Goal: Task Accomplishment & Management: Complete application form

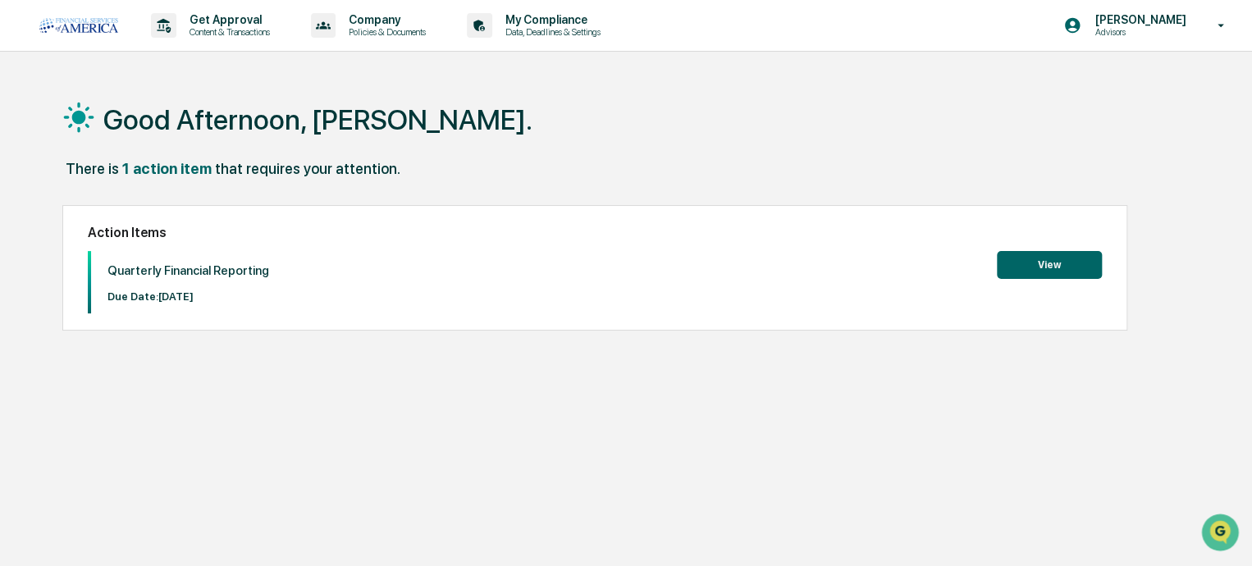
click at [1028, 263] on button "View" at bounding box center [1049, 265] width 105 height 28
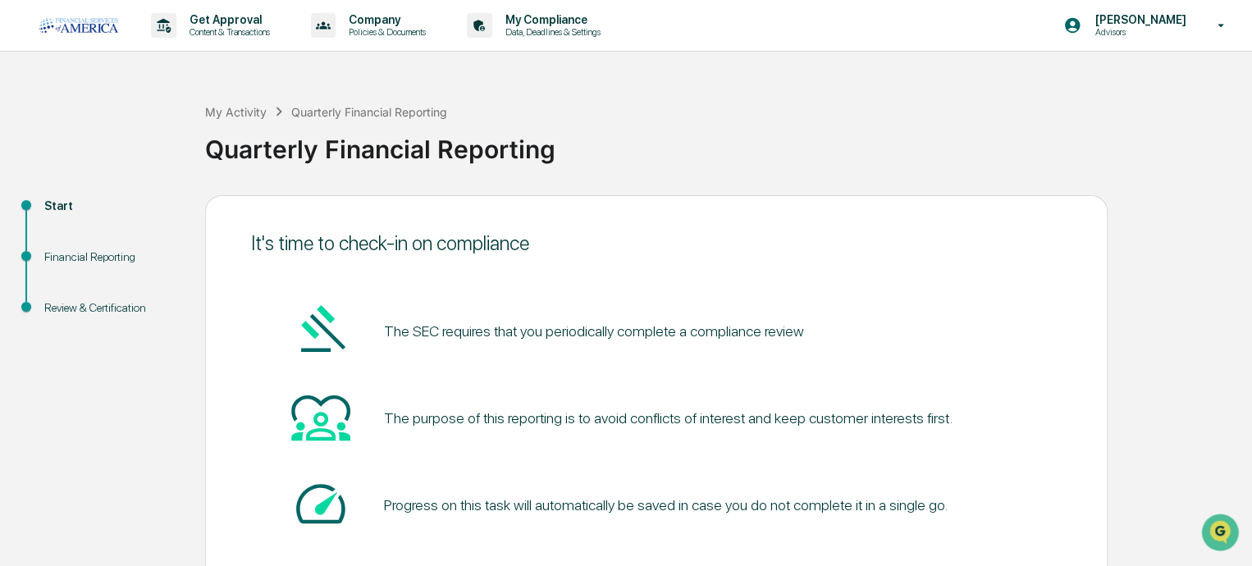
scroll to position [94, 0]
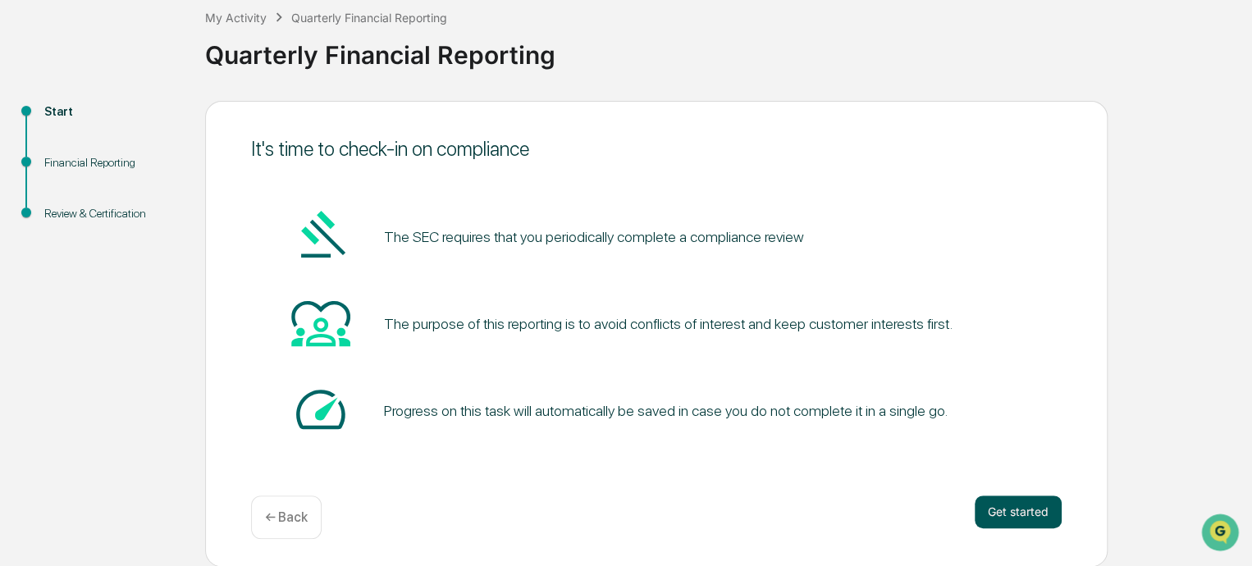
click at [1031, 506] on button "Get started" at bounding box center [1018, 512] width 87 height 33
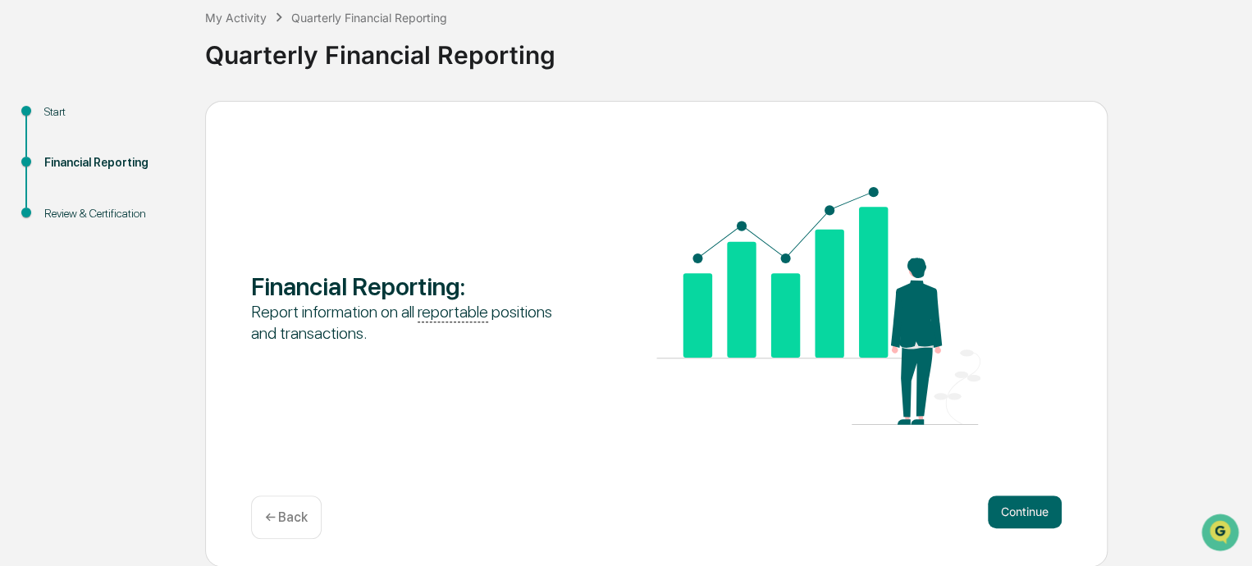
click at [1012, 493] on div "Financial Reporting : Report information on all reportable positions and transa…" at bounding box center [656, 334] width 903 height 466
click at [1017, 515] on button "Continue" at bounding box center [1025, 512] width 74 height 33
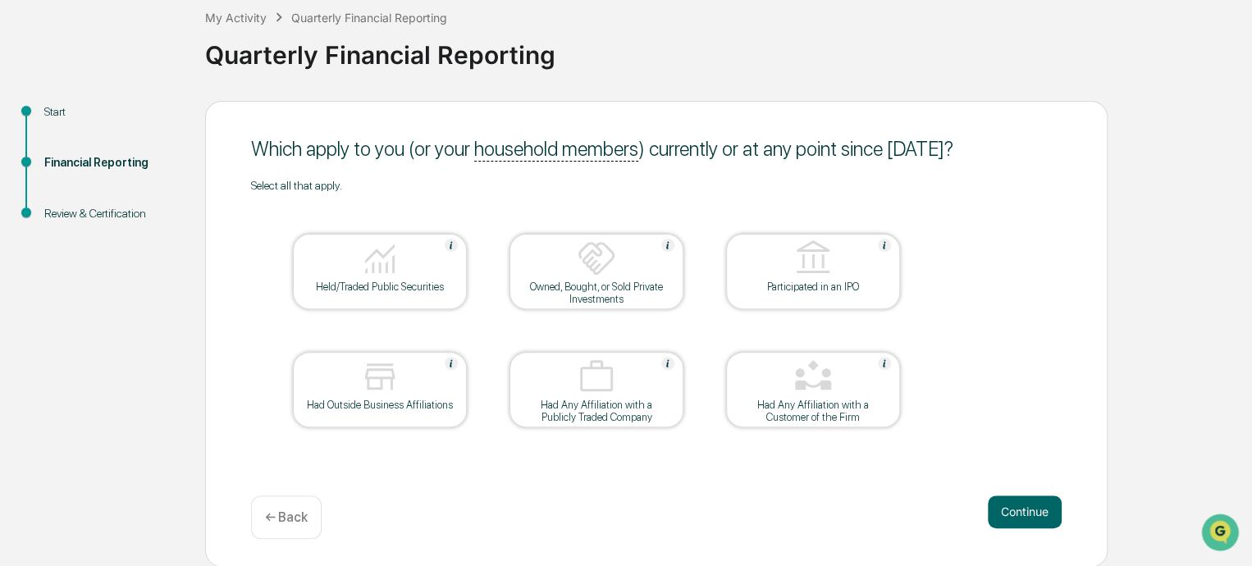
click at [439, 268] on div at bounding box center [380, 260] width 164 height 42
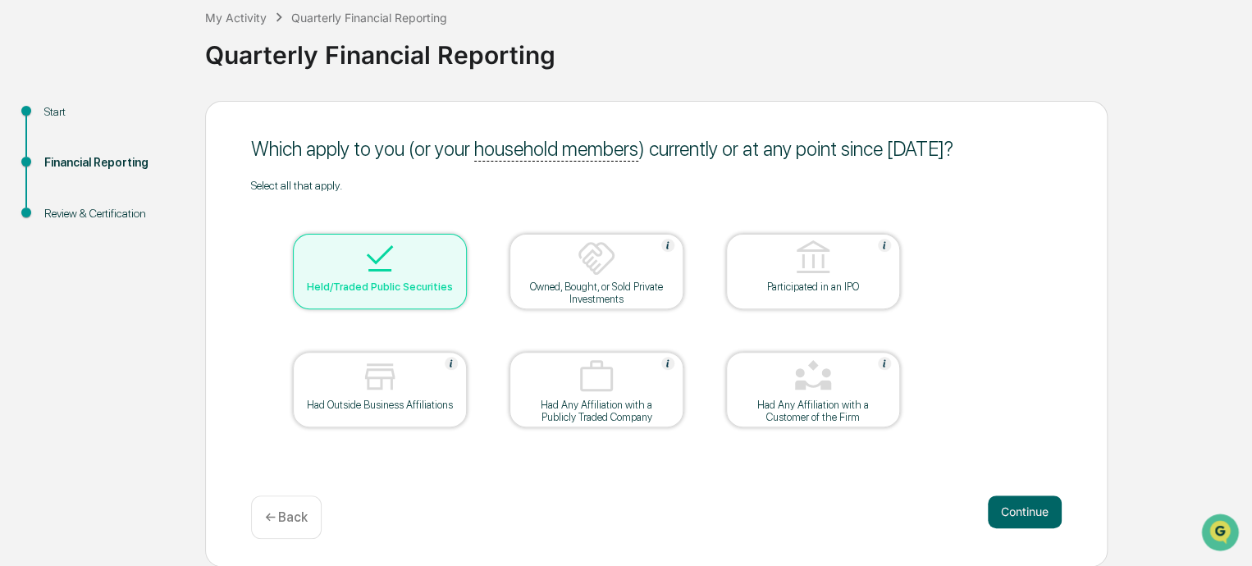
click at [534, 277] on div at bounding box center [597, 260] width 164 height 42
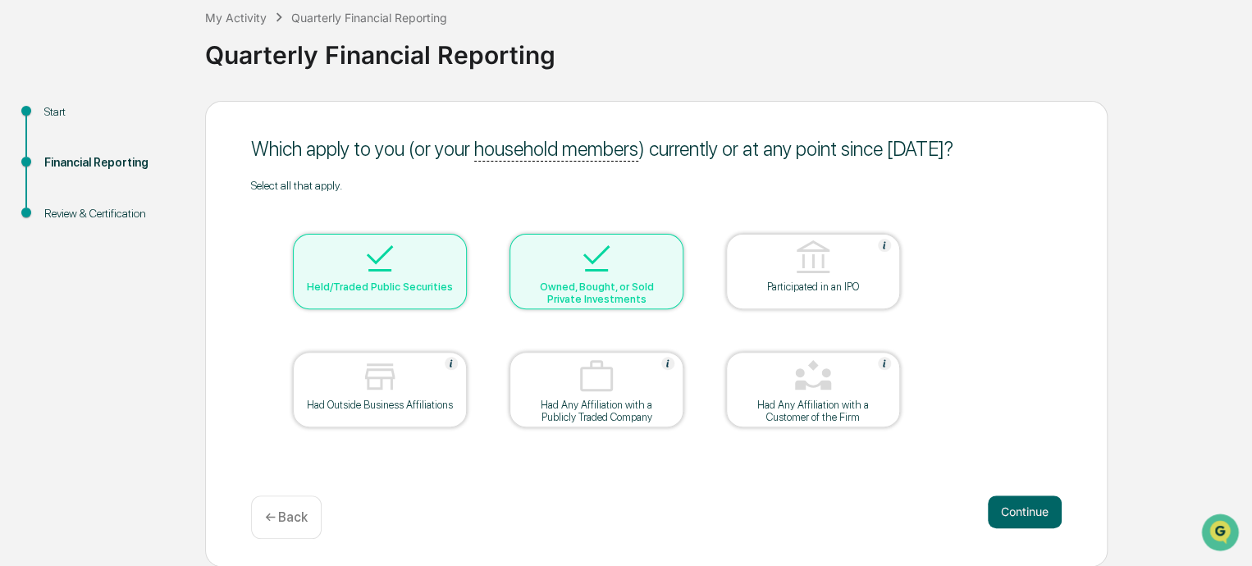
drag, startPoint x: 759, startPoint y: 267, endPoint x: 440, endPoint y: 382, distance: 339.3
click at [758, 267] on div at bounding box center [813, 260] width 164 height 42
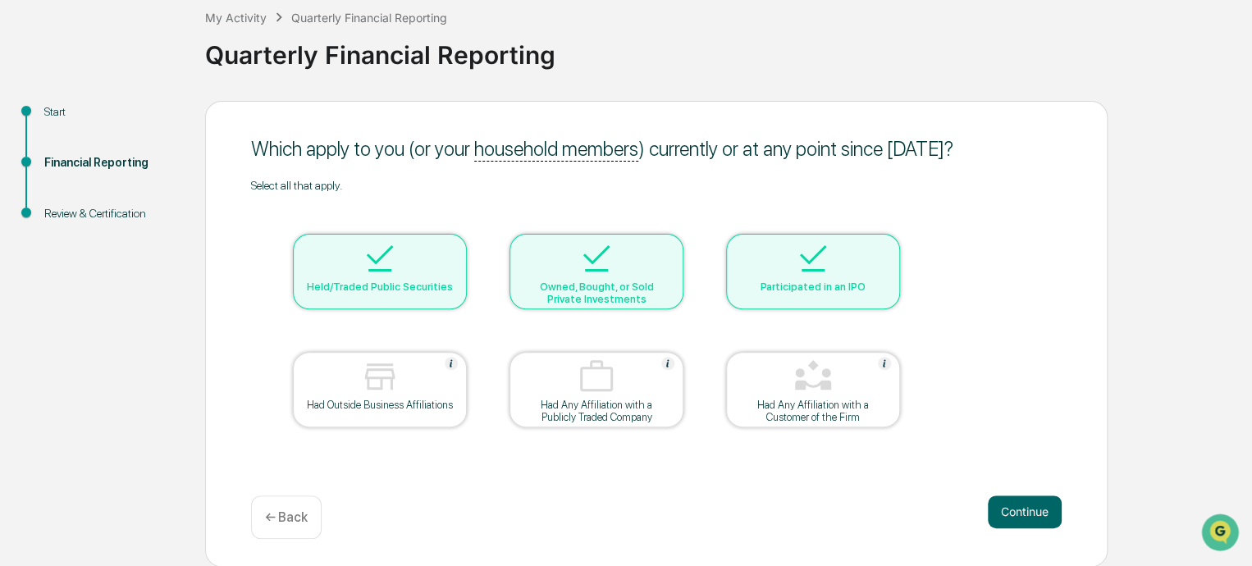
click at [396, 386] on img at bounding box center [379, 376] width 39 height 39
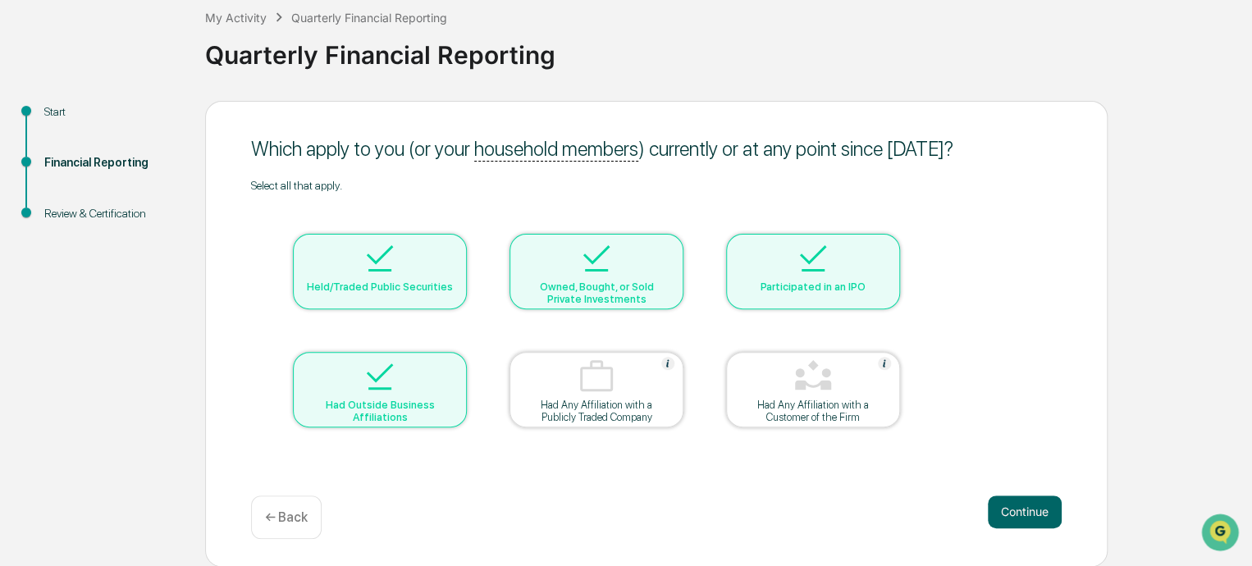
click at [566, 377] on div at bounding box center [597, 378] width 164 height 42
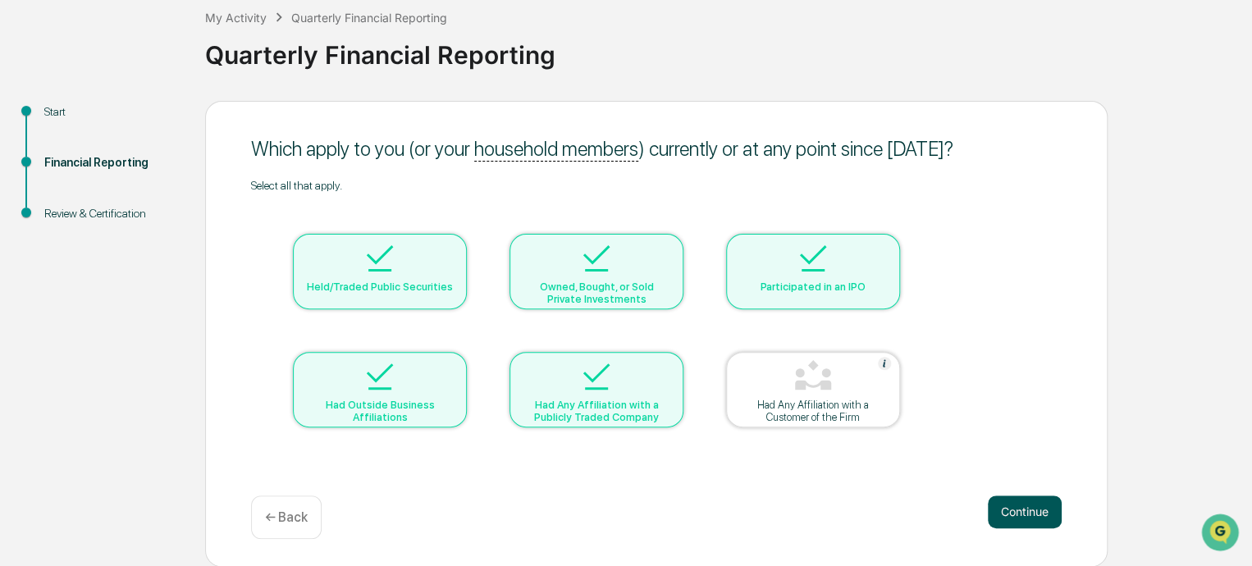
click at [1004, 516] on button "Continue" at bounding box center [1025, 512] width 74 height 33
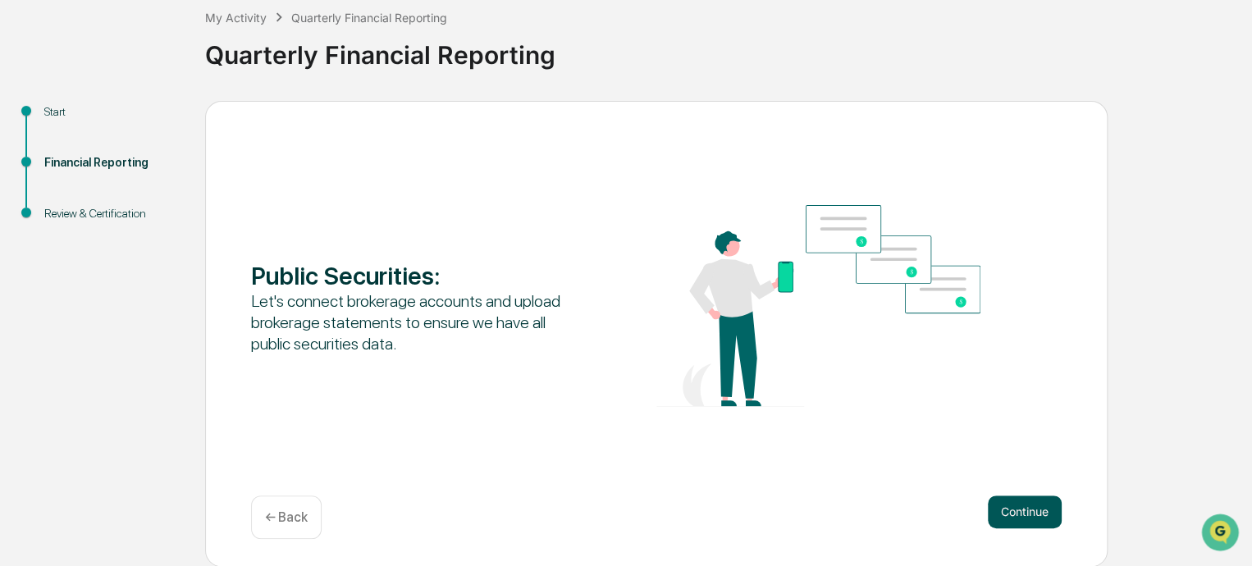
click at [1024, 510] on button "Continue" at bounding box center [1025, 512] width 74 height 33
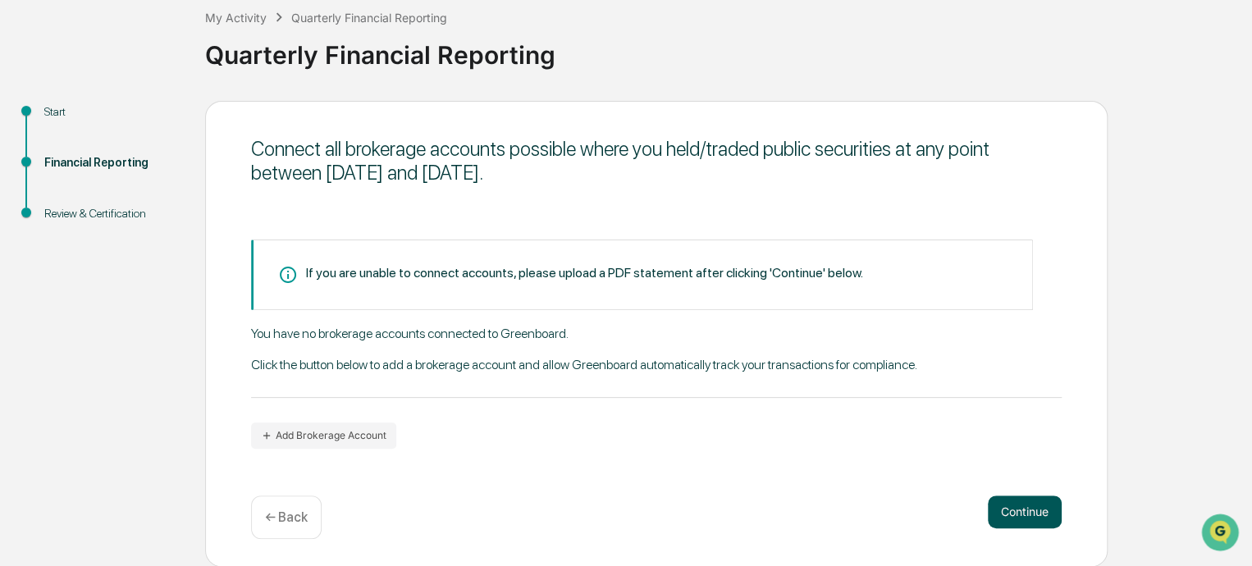
click at [1037, 505] on button "Continue" at bounding box center [1025, 512] width 74 height 33
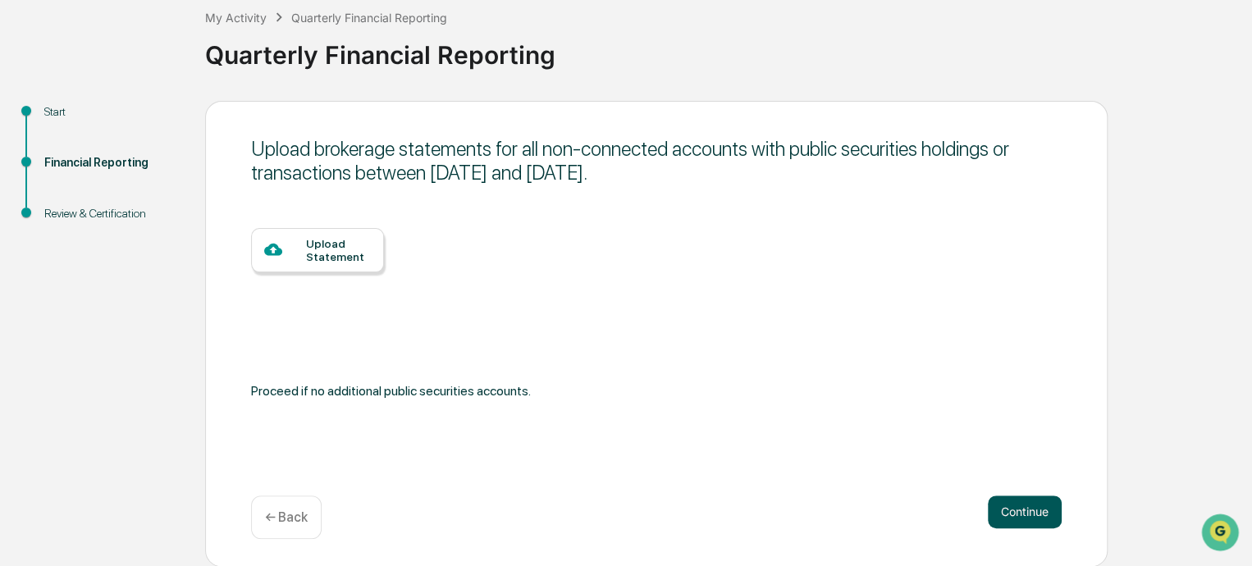
click at [1044, 501] on button "Continue" at bounding box center [1025, 512] width 74 height 33
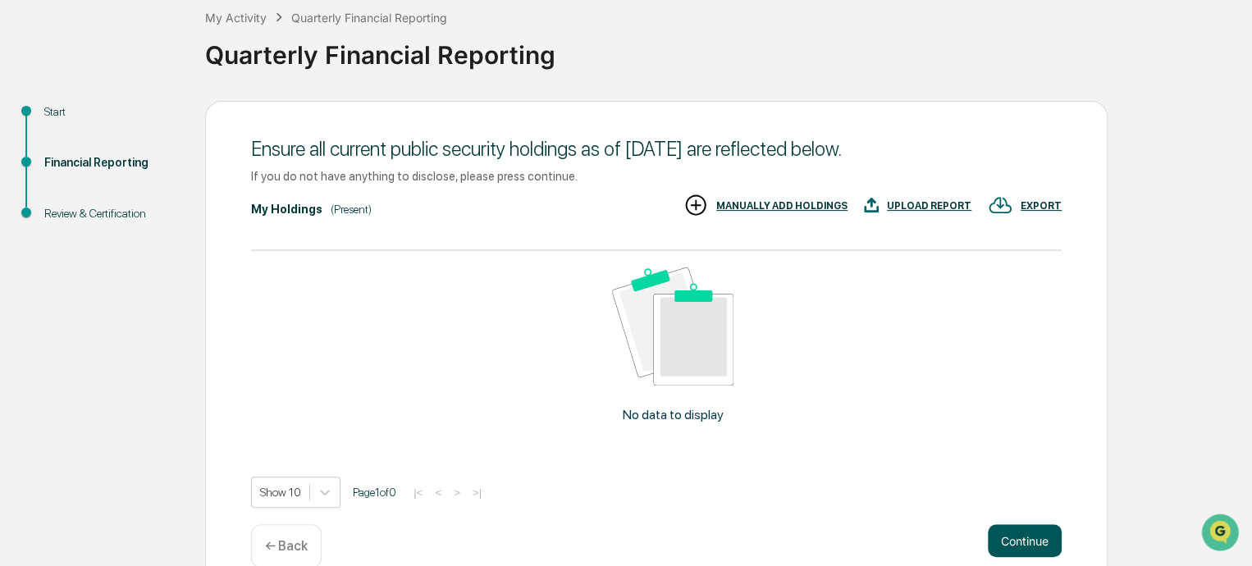
click at [1036, 534] on button "Continue" at bounding box center [1025, 540] width 74 height 33
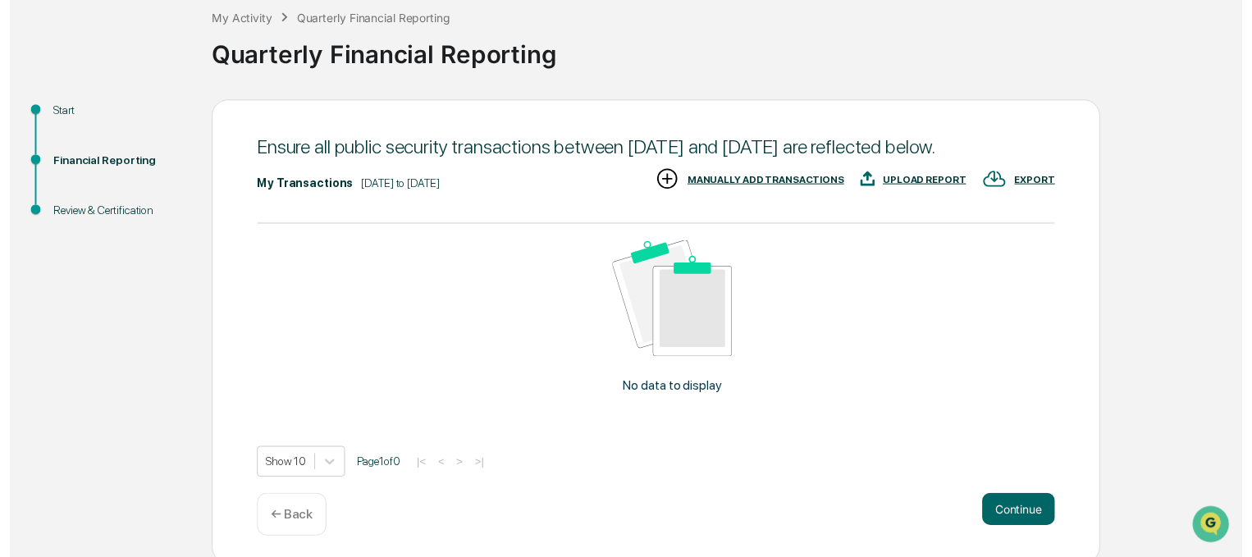
scroll to position [123, 0]
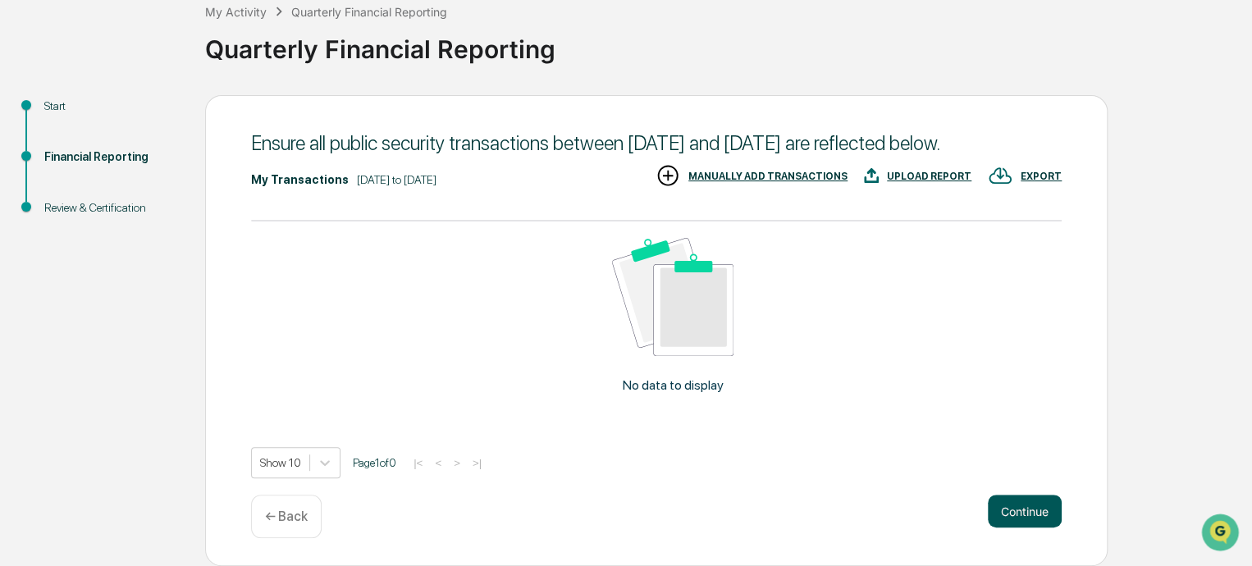
click at [1034, 510] on button "Continue" at bounding box center [1025, 511] width 74 height 33
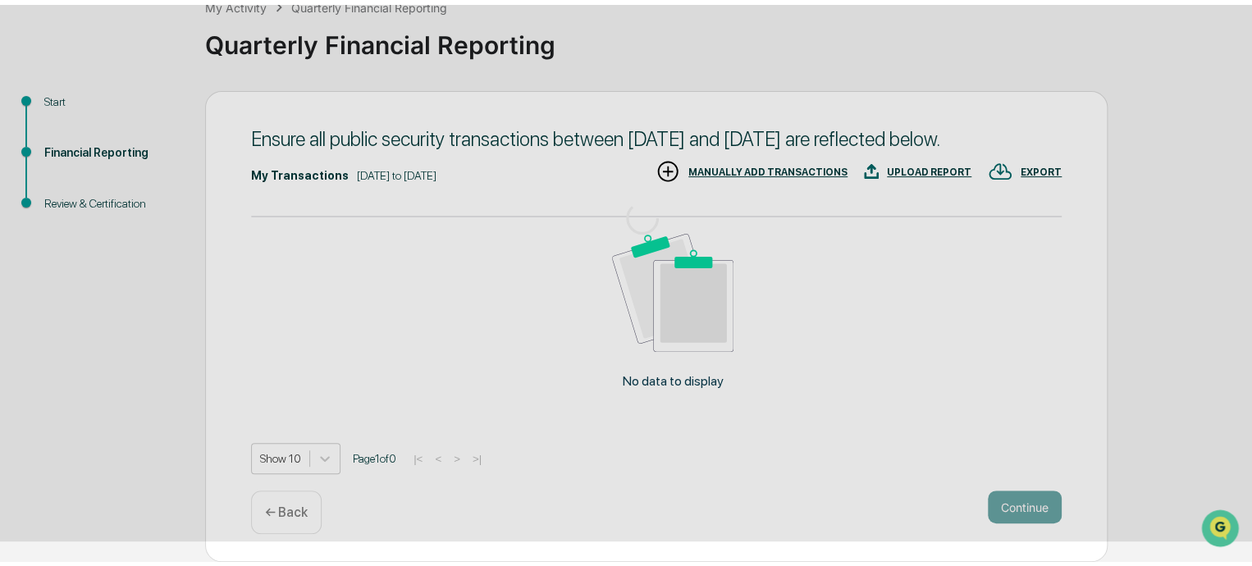
scroll to position [94, 0]
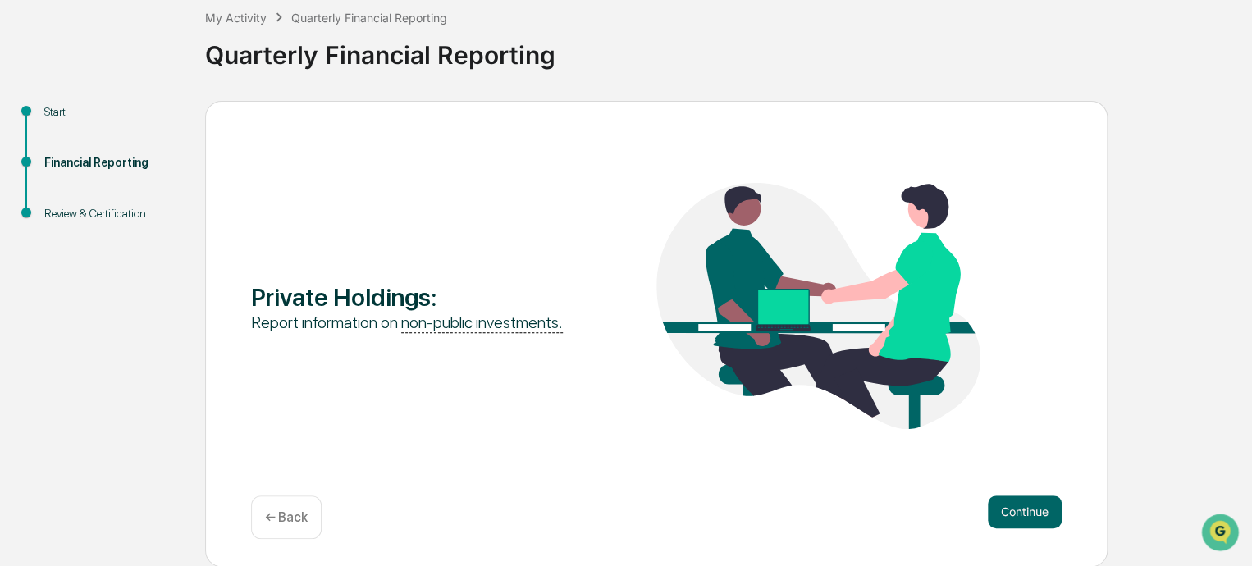
click at [1034, 510] on button "Continue" at bounding box center [1025, 512] width 74 height 33
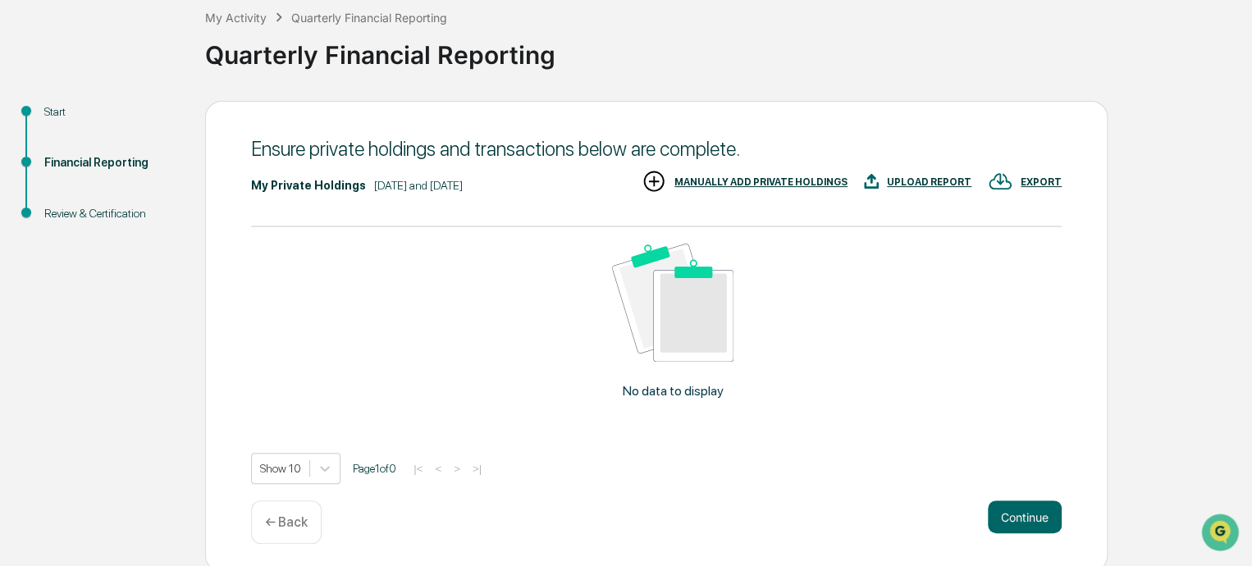
click at [1034, 510] on button "Continue" at bounding box center [1025, 517] width 74 height 33
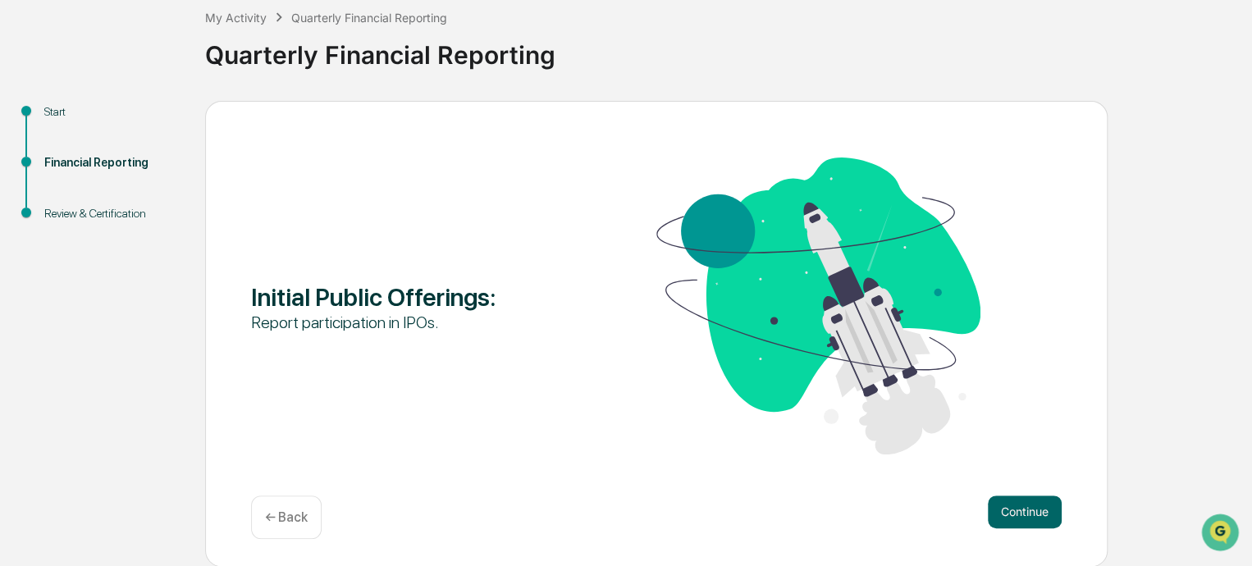
click at [1034, 510] on button "Continue" at bounding box center [1025, 512] width 74 height 33
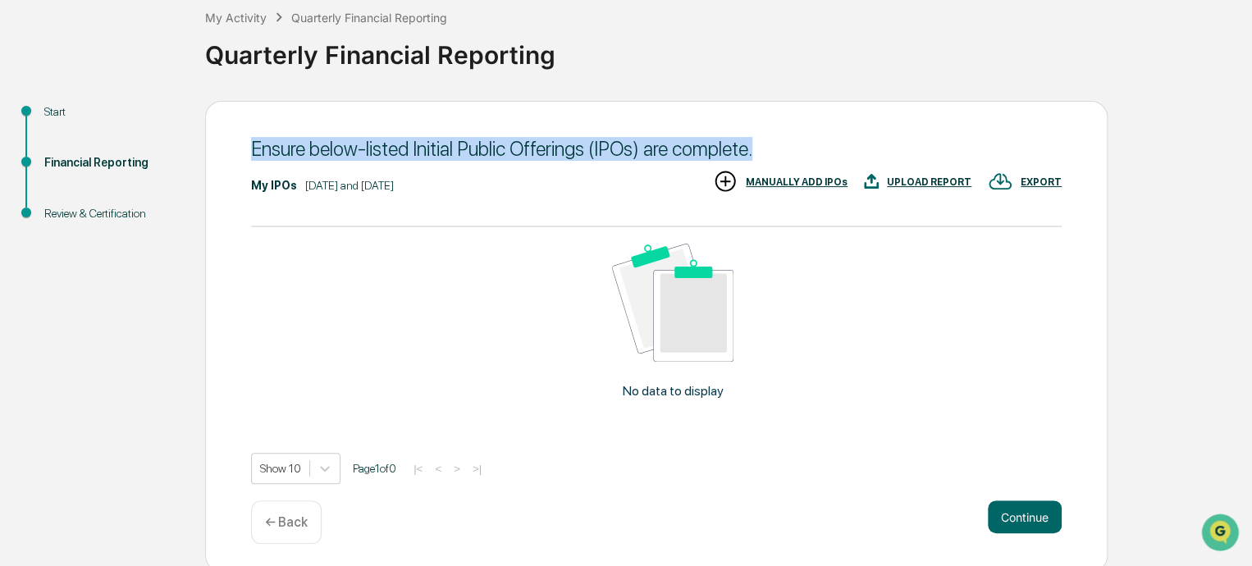
click at [1034, 510] on button "Continue" at bounding box center [1025, 517] width 74 height 33
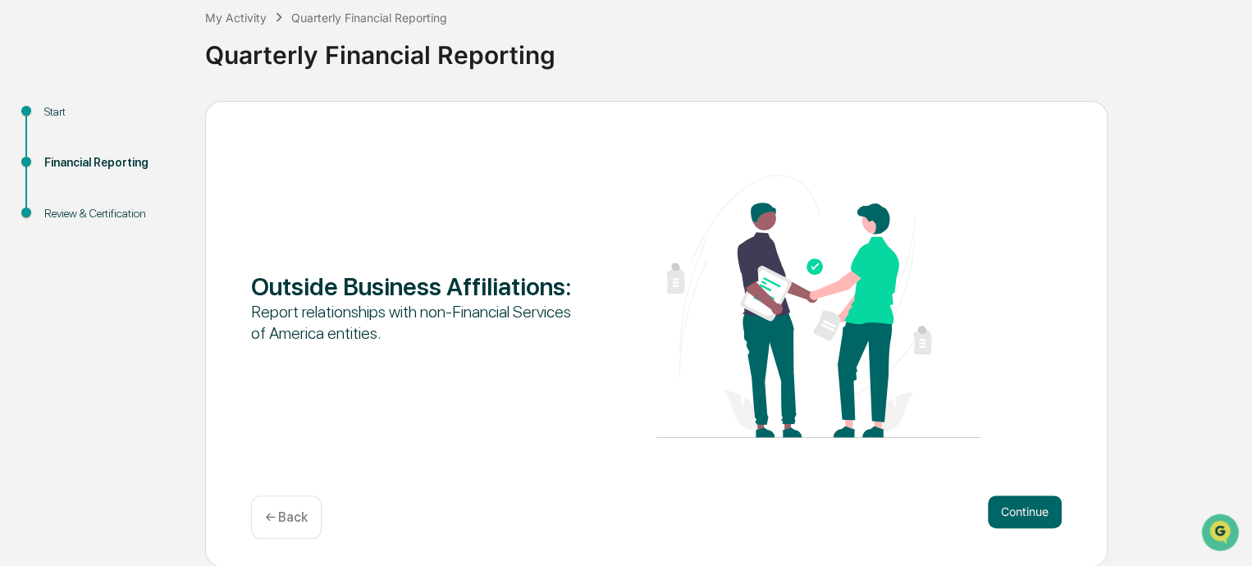
click at [1034, 510] on button "Continue" at bounding box center [1025, 512] width 74 height 33
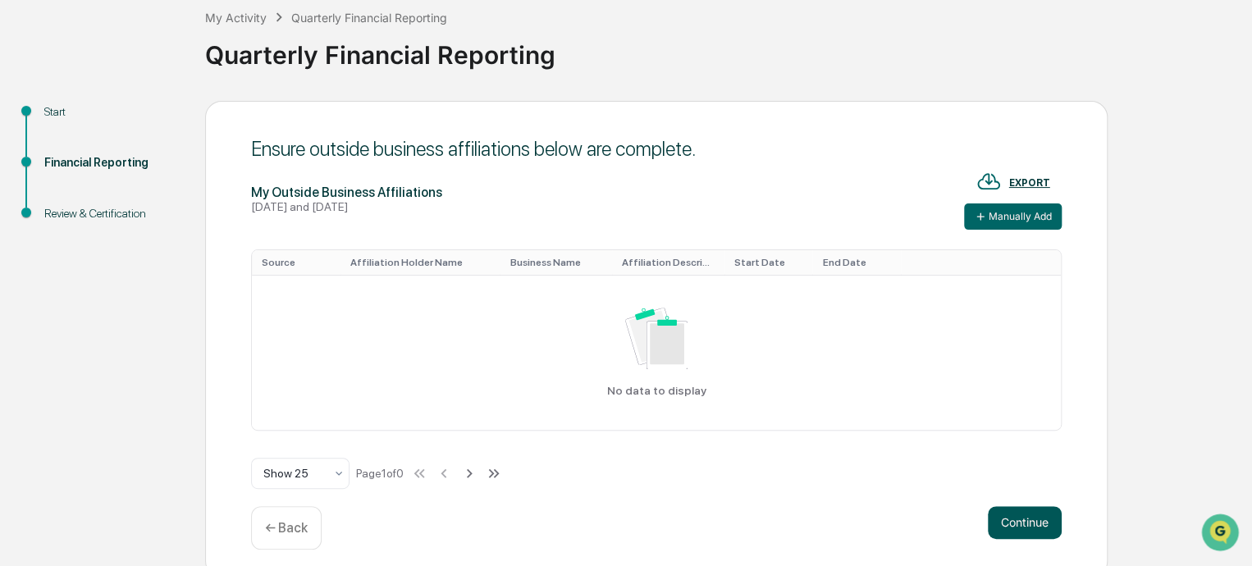
click at [1034, 516] on button "Continue" at bounding box center [1025, 522] width 74 height 33
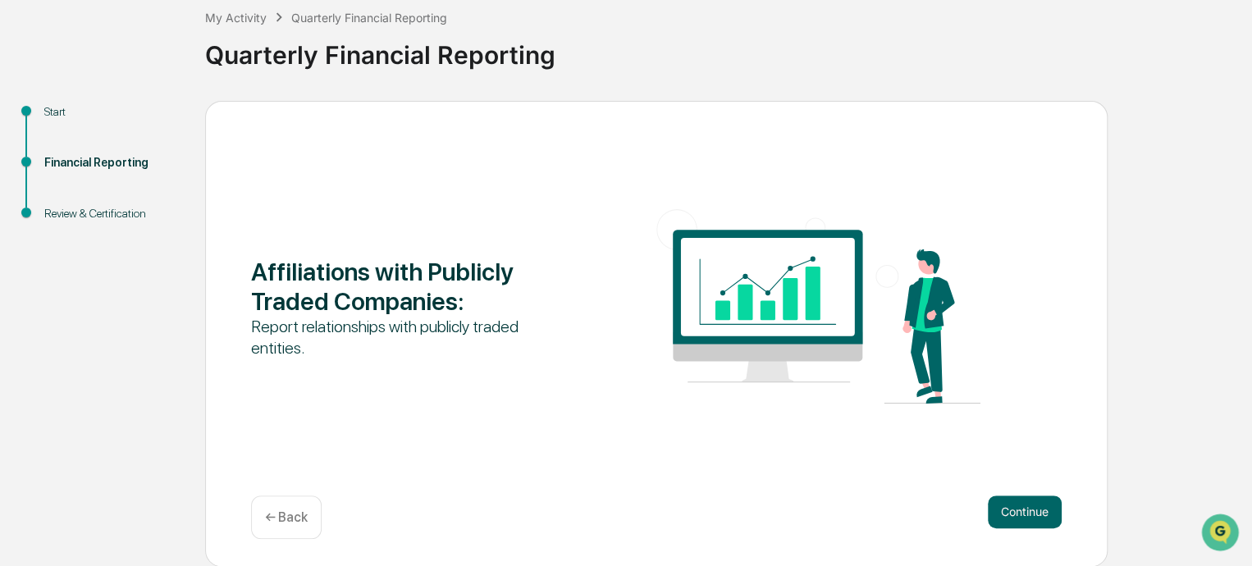
click at [1034, 516] on button "Continue" at bounding box center [1025, 512] width 74 height 33
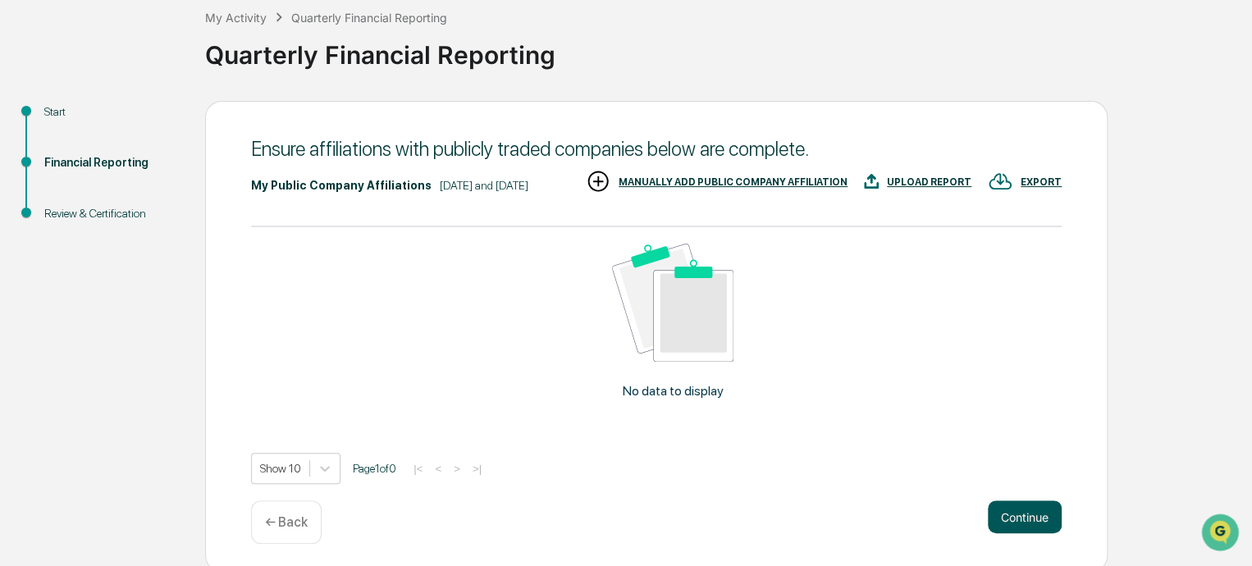
click at [1024, 533] on button "Continue" at bounding box center [1025, 517] width 74 height 33
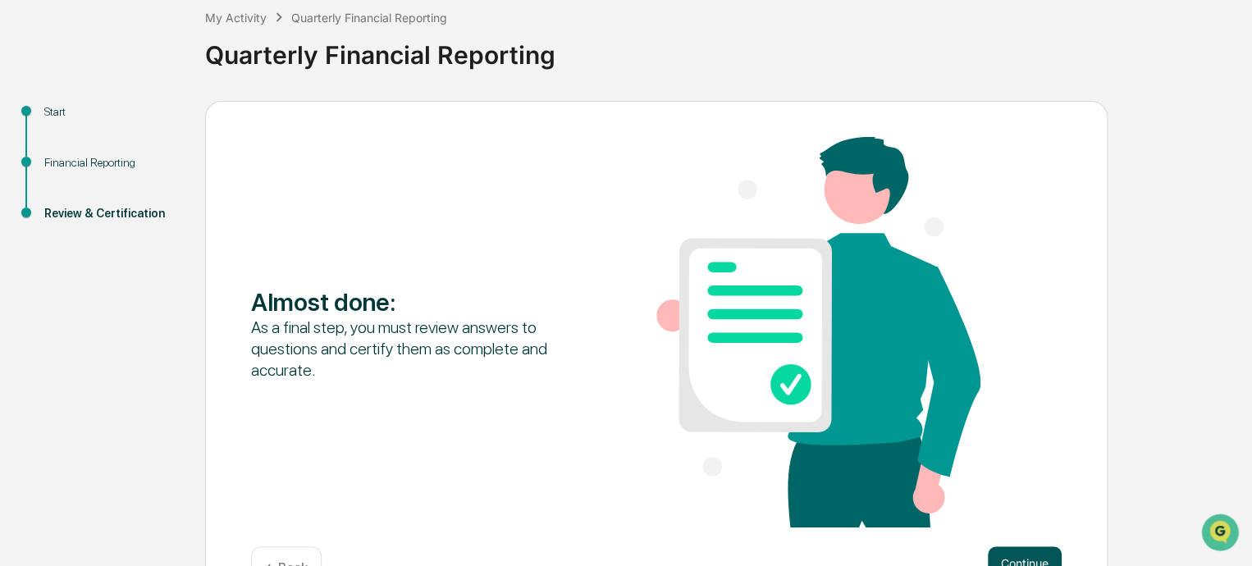
click at [1020, 556] on button "Continue" at bounding box center [1025, 563] width 74 height 33
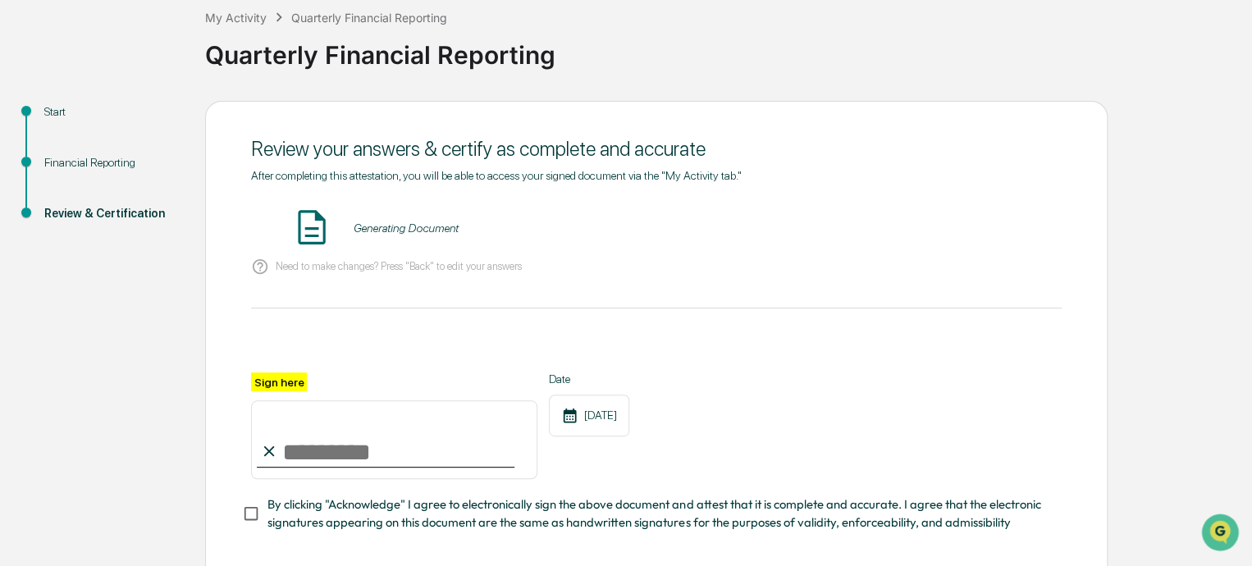
scroll to position [178, 0]
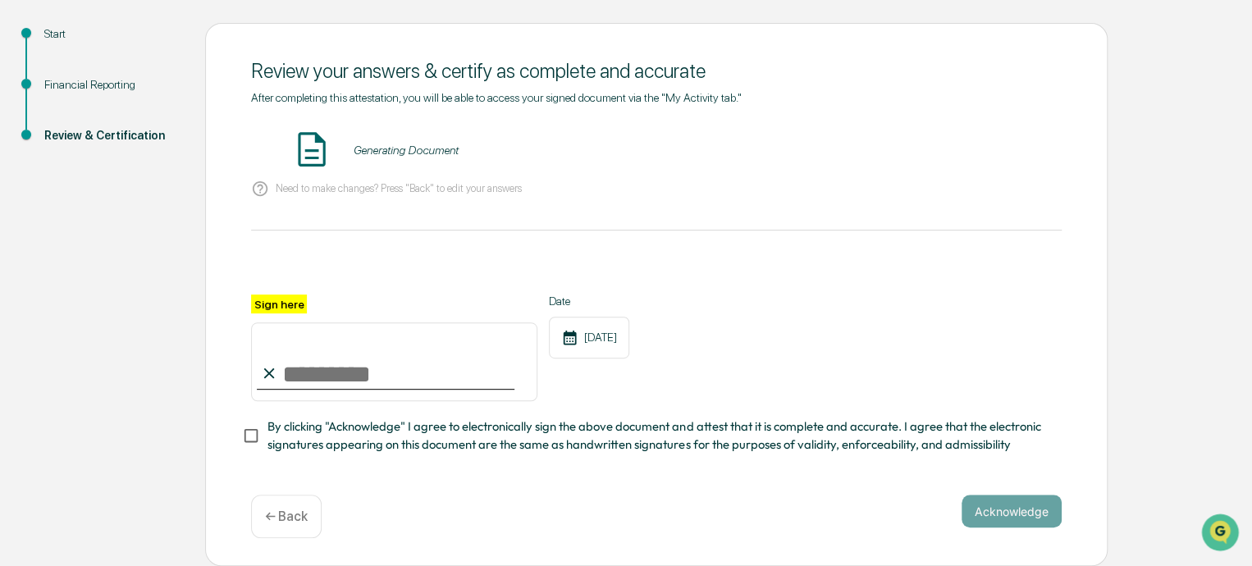
click at [327, 368] on input "Sign here" at bounding box center [394, 361] width 286 height 79
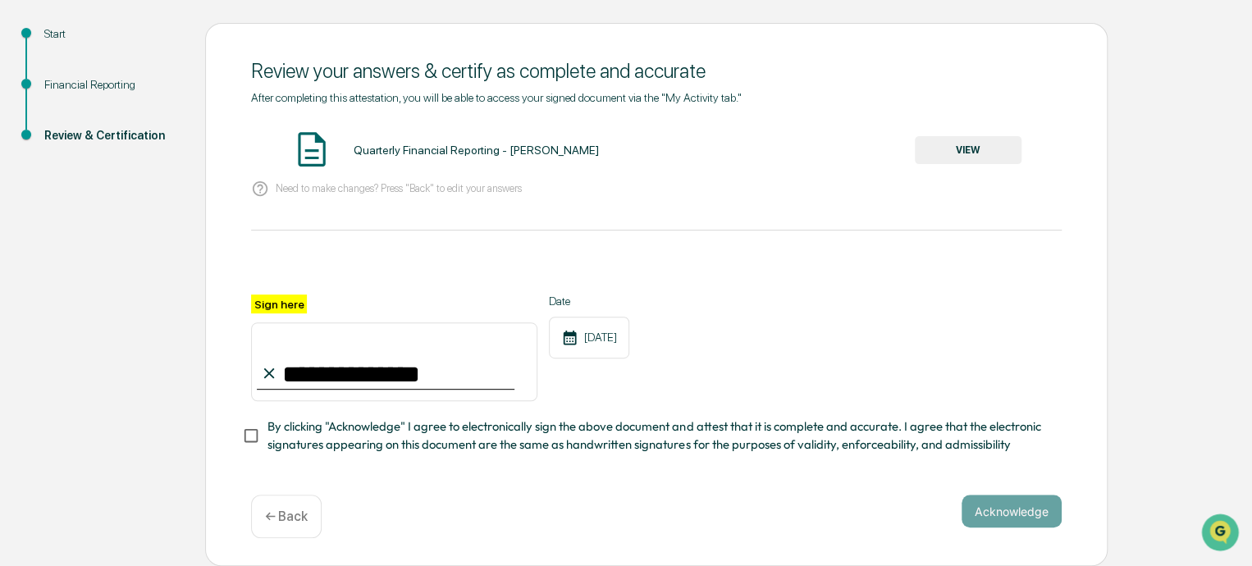
type input "**********"
click at [992, 510] on button "Acknowledge" at bounding box center [1012, 511] width 100 height 33
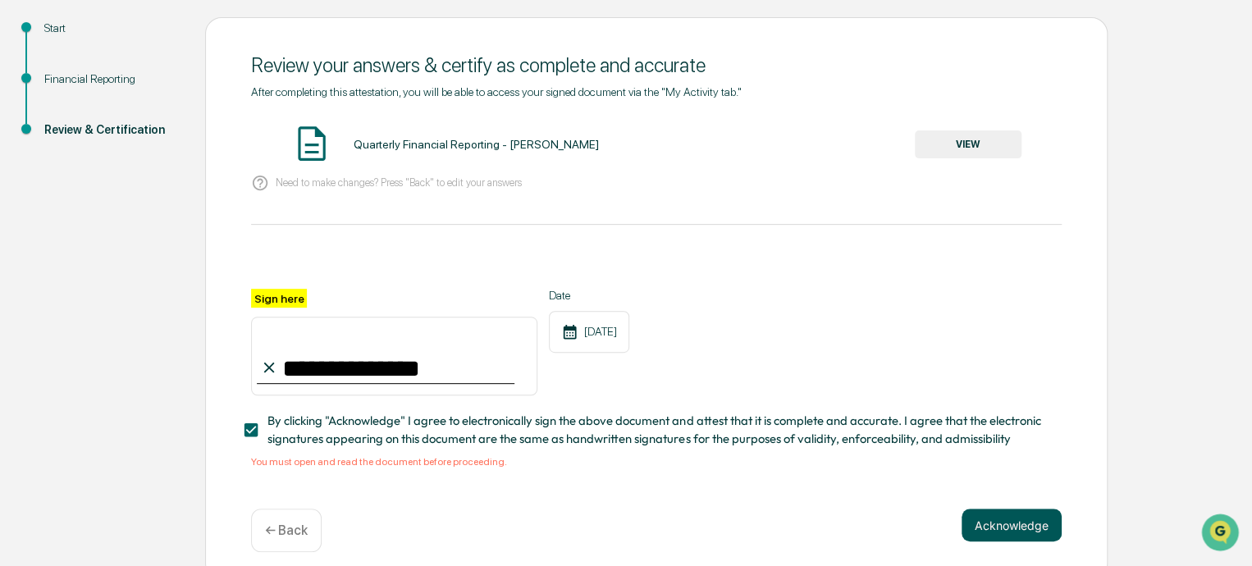
click at [1004, 524] on button "Acknowledge" at bounding box center [1012, 525] width 100 height 33
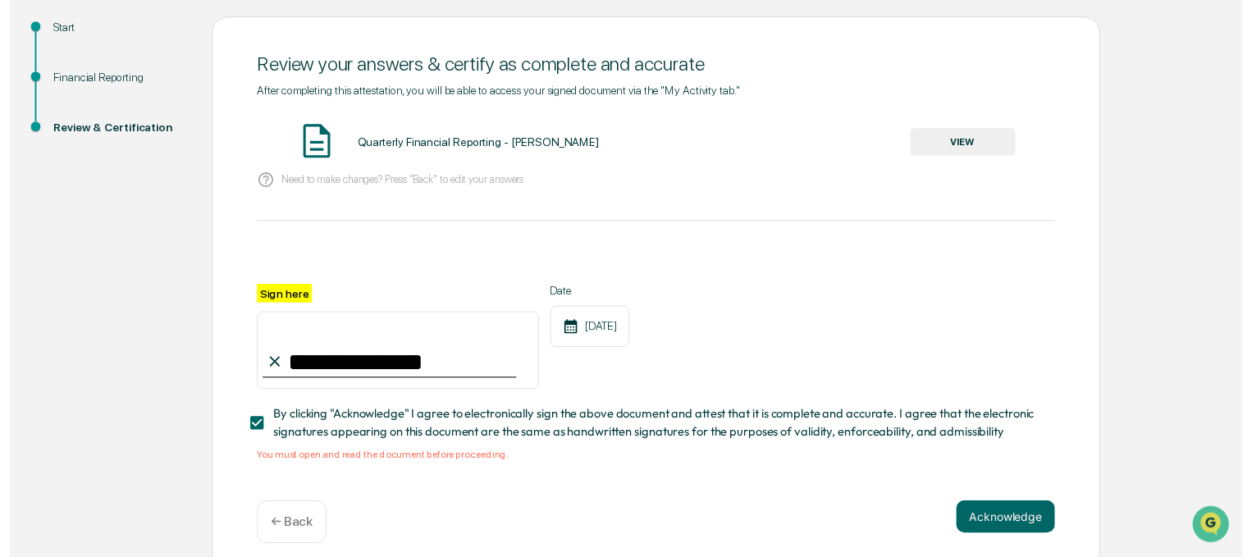
scroll to position [198, 0]
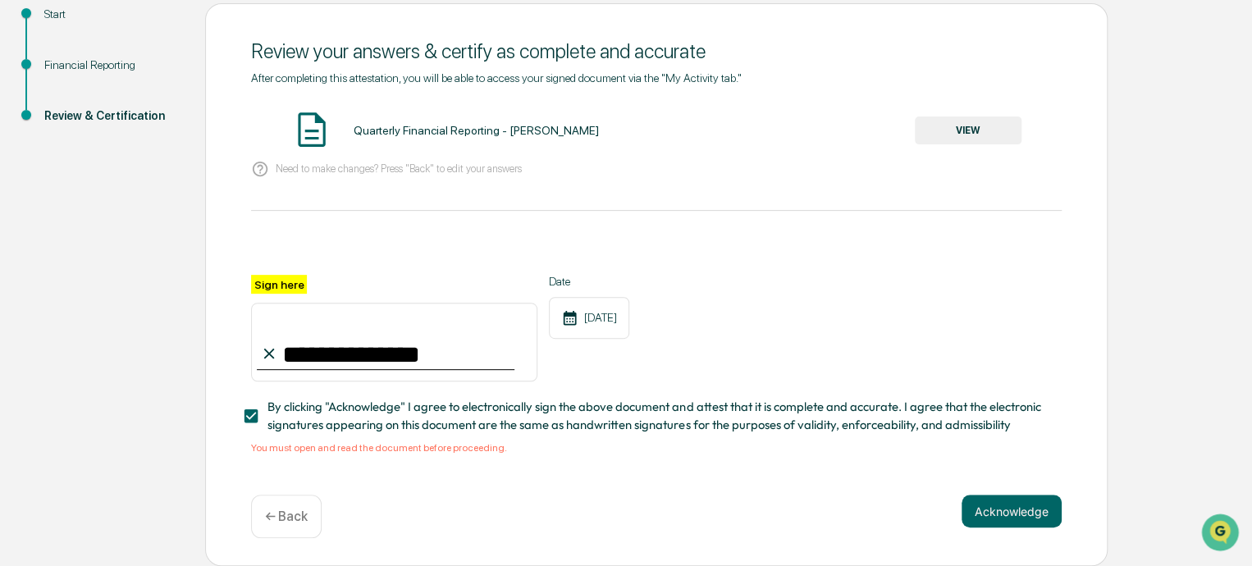
click at [949, 119] on button "VIEW" at bounding box center [968, 131] width 107 height 28
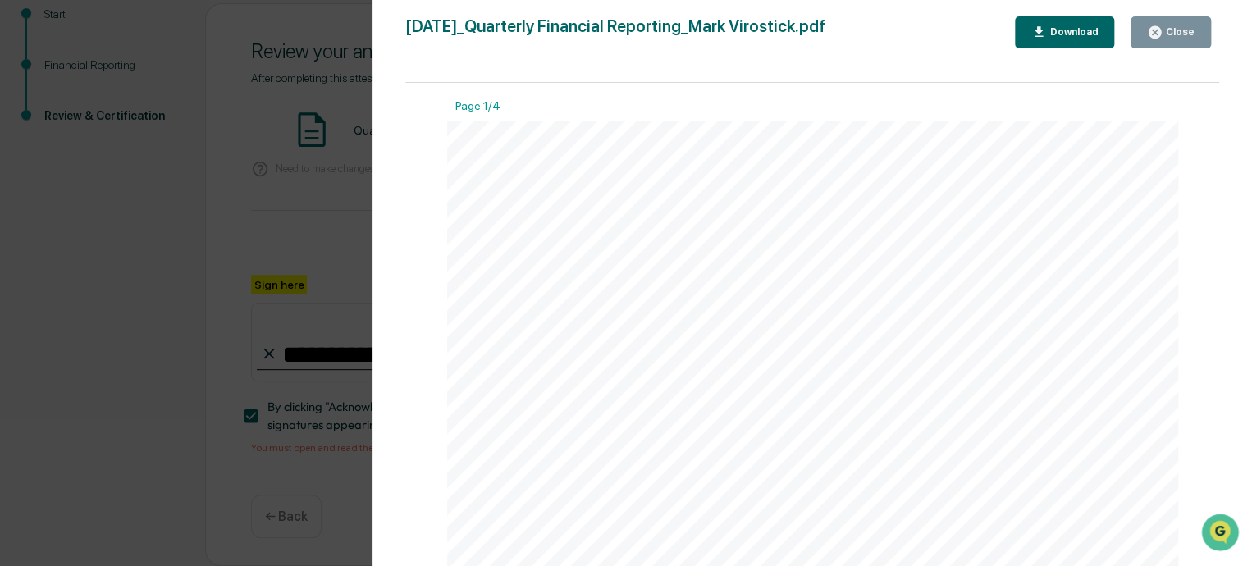
click at [1149, 37] on button "Close" at bounding box center [1171, 32] width 80 height 32
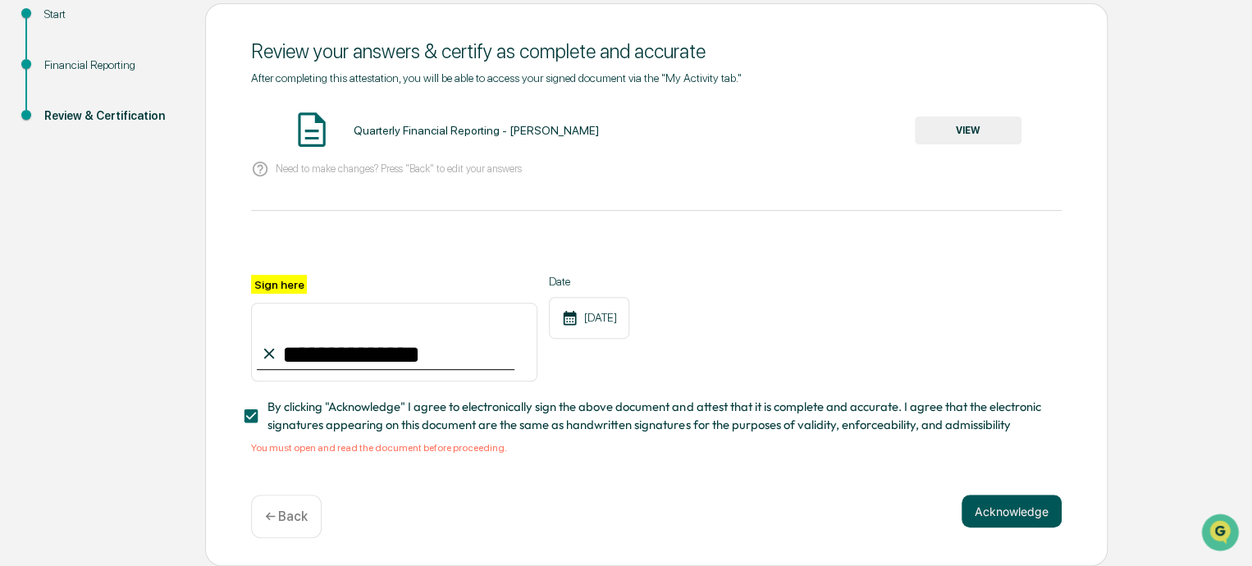
click at [1021, 513] on button "Acknowledge" at bounding box center [1012, 511] width 100 height 33
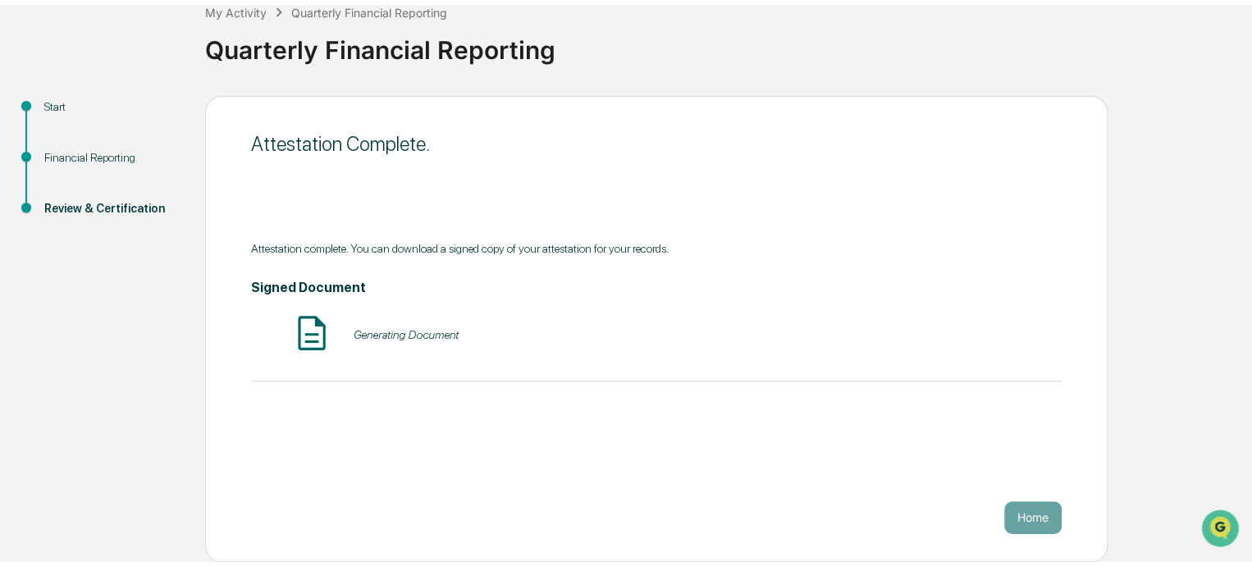
scroll to position [94, 0]
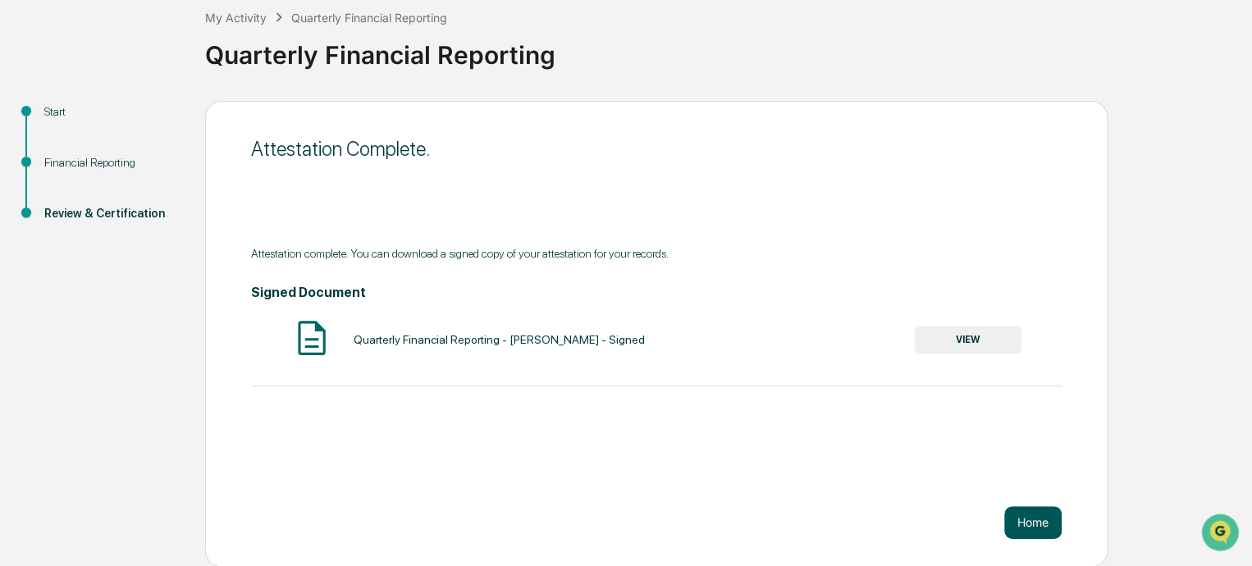
click at [1036, 529] on button "Home" at bounding box center [1032, 522] width 57 height 33
